Goal: Obtain resource: Download file/media

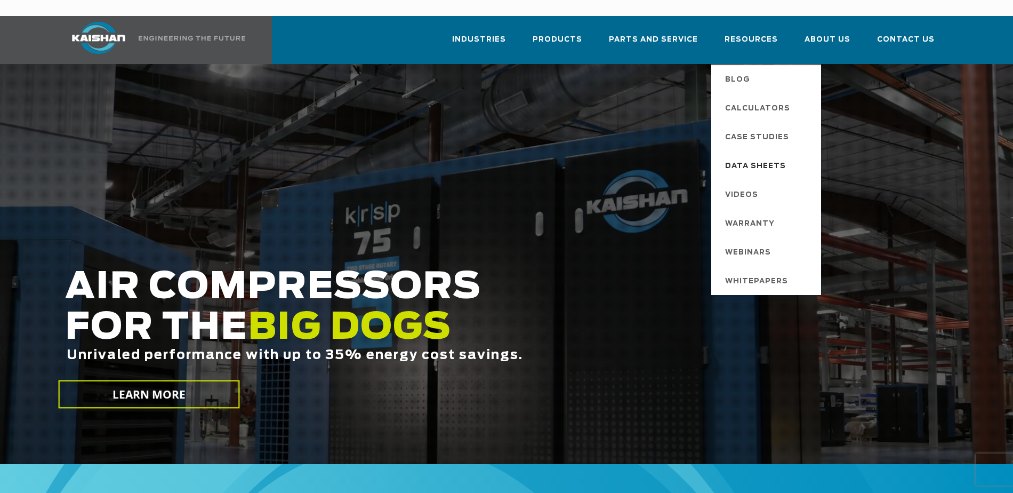
click at [769, 157] on span "Data Sheets" at bounding box center [755, 166] width 61 height 18
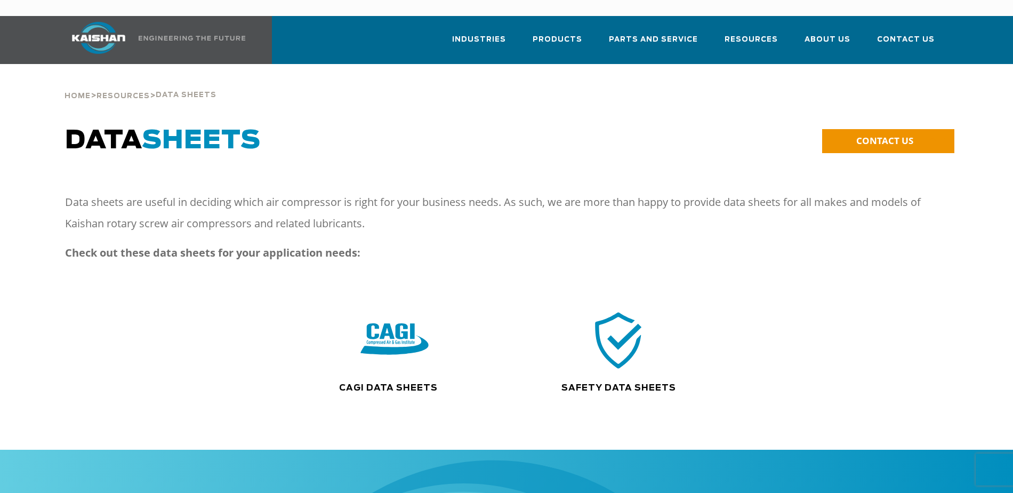
click at [402, 321] on img at bounding box center [395, 340] width 68 height 69
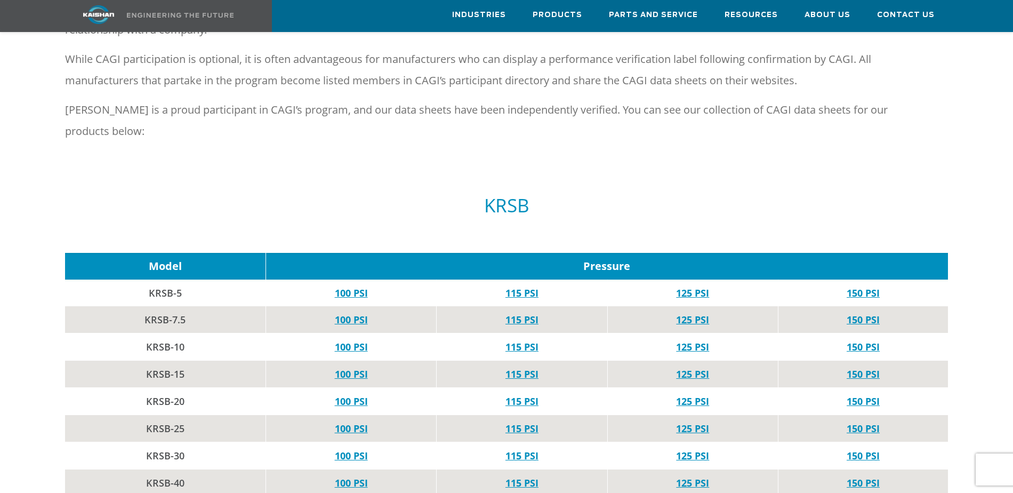
scroll to position [512, 0]
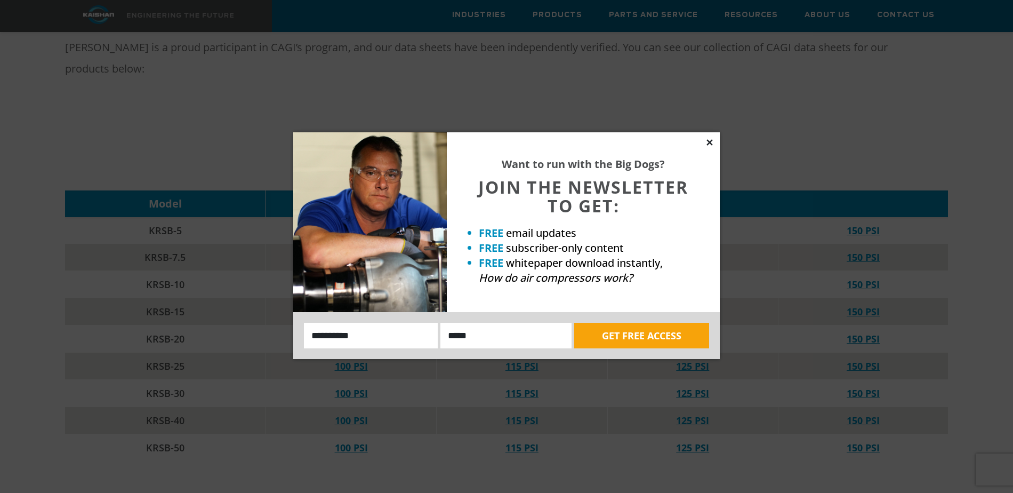
click at [711, 138] on div "Want to run with the Big Dogs? JOIN THE NEWSLETTER TO GET: FREE email updates F…" at bounding box center [506, 245] width 427 height 227
click at [712, 145] on icon at bounding box center [710, 142] width 6 height 6
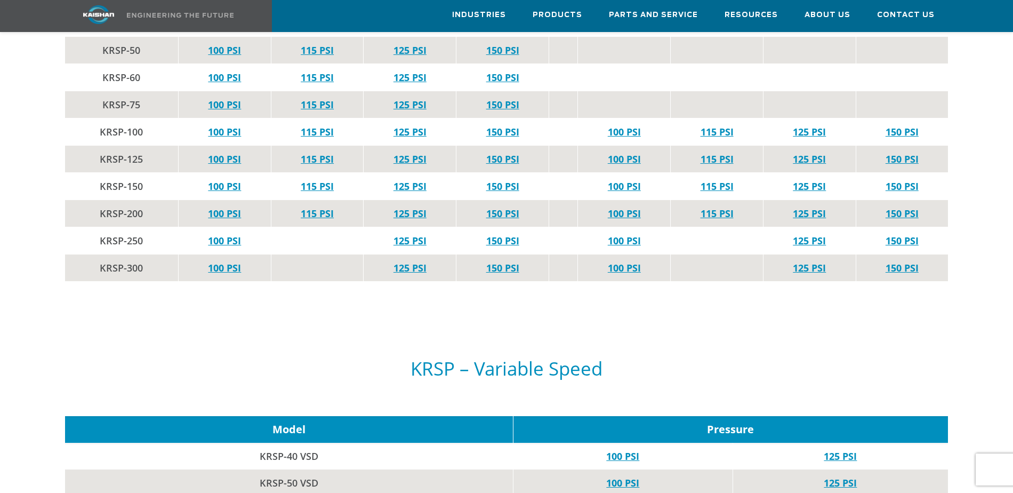
scroll to position [1984, 0]
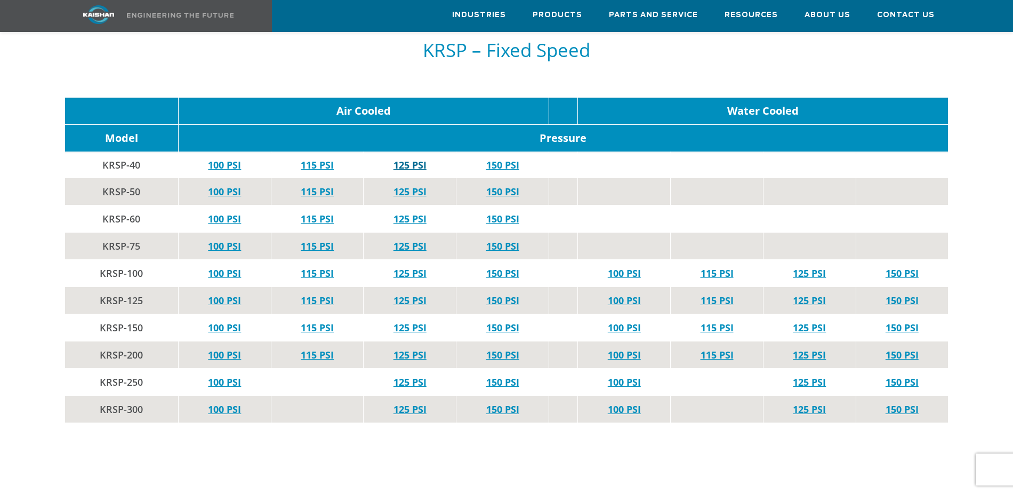
click at [410, 158] on link "125 PSI" at bounding box center [410, 164] width 33 height 13
click at [494, 158] on link "150 PSI" at bounding box center [502, 164] width 33 height 13
click at [499, 158] on link "150 PSI" at bounding box center [502, 164] width 33 height 13
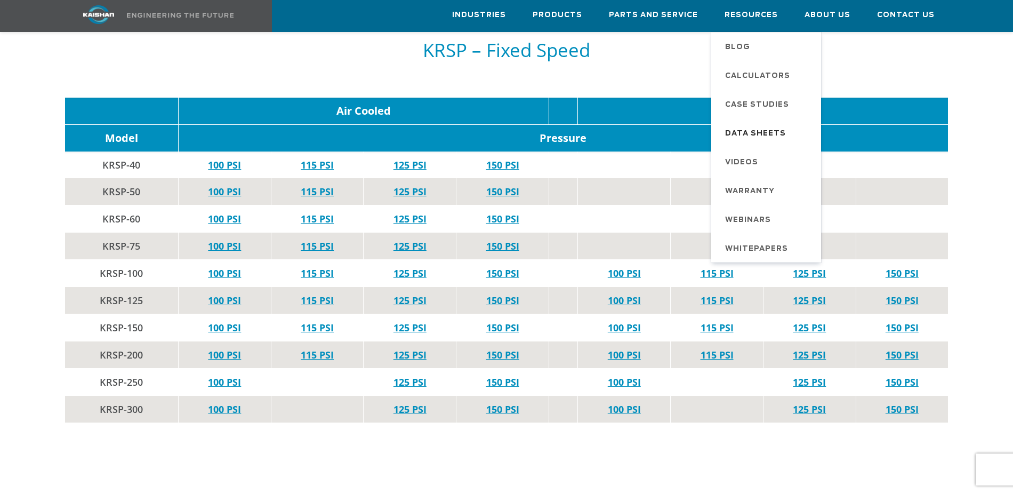
click at [779, 134] on span "Data Sheets" at bounding box center [755, 134] width 61 height 18
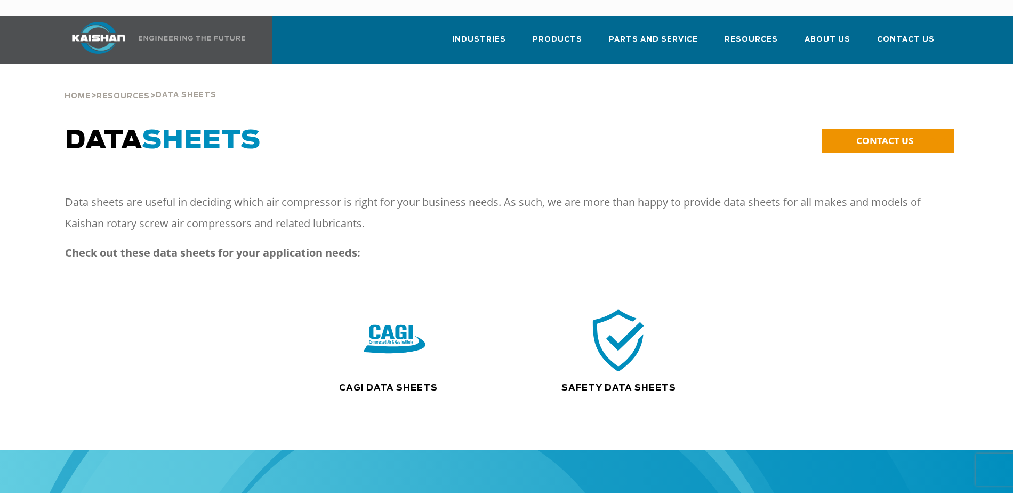
click at [604, 318] on img at bounding box center [619, 340] width 68 height 69
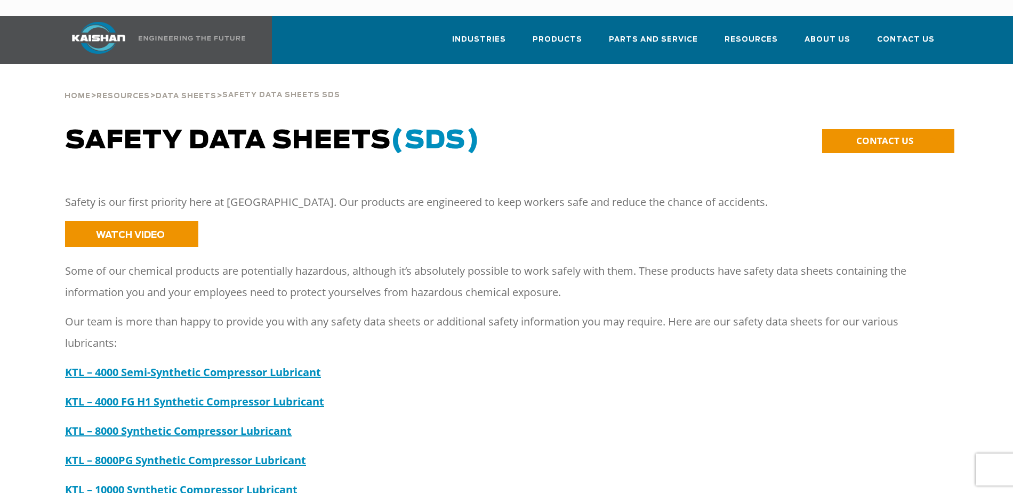
click at [524, 421] on p "KTL – 8000 Synthetic Compressor Lubricant" at bounding box center [497, 430] width 864 height 21
